Goal: Check status

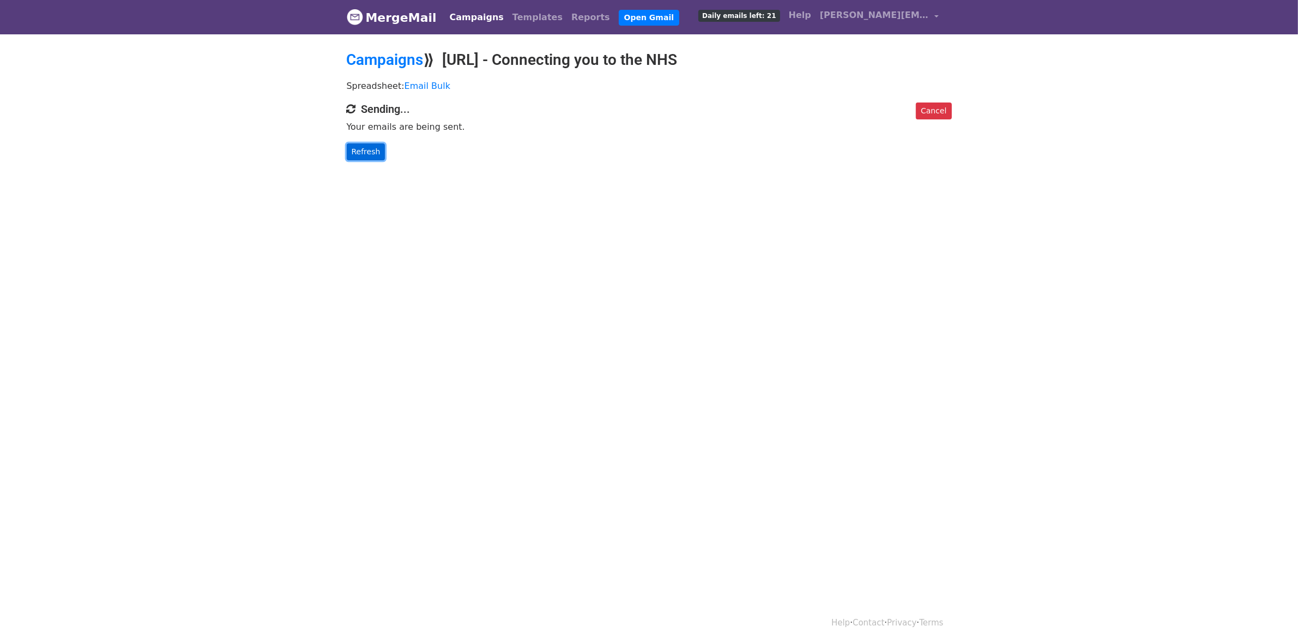
click at [368, 154] on link "Refresh" at bounding box center [366, 151] width 39 height 17
